Goal: Find specific page/section: Find specific page/section

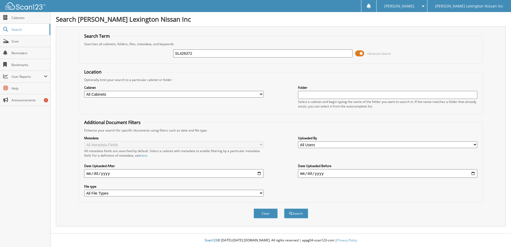
type input "SL426372"
click at [284, 208] on button "Search" at bounding box center [296, 213] width 24 height 10
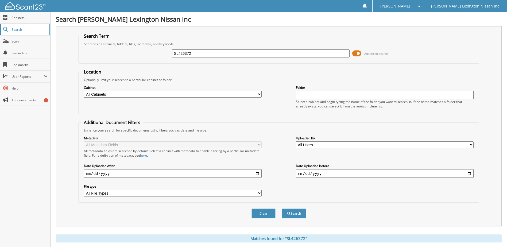
click at [18, 27] on span "Search" at bounding box center [28, 29] width 35 height 5
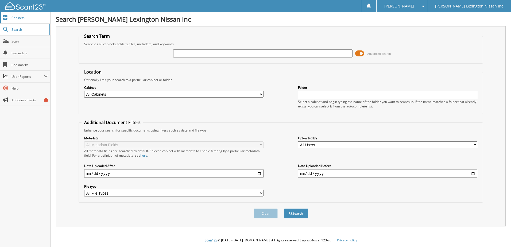
click at [15, 18] on span "Cabinets" at bounding box center [29, 17] width 36 height 5
